Goal: Task Accomplishment & Management: Manage account settings

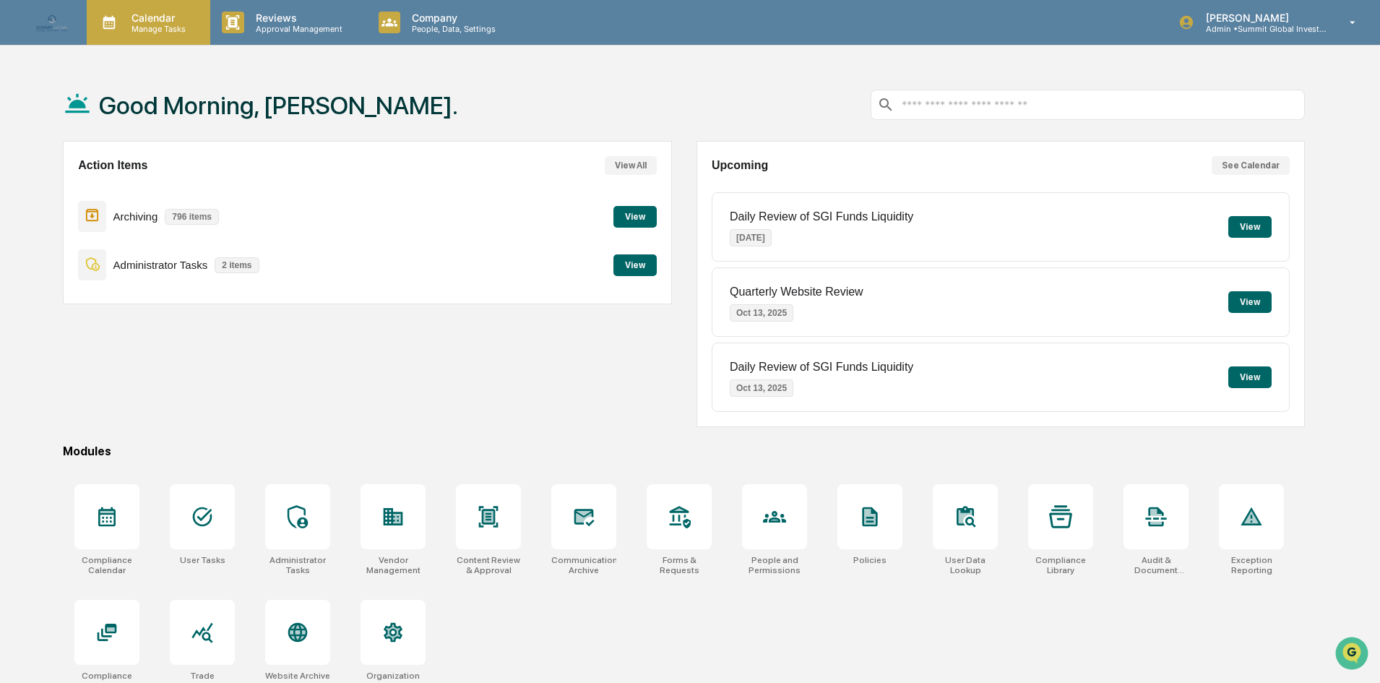
click at [143, 18] on p "Calendar" at bounding box center [156, 18] width 73 height 12
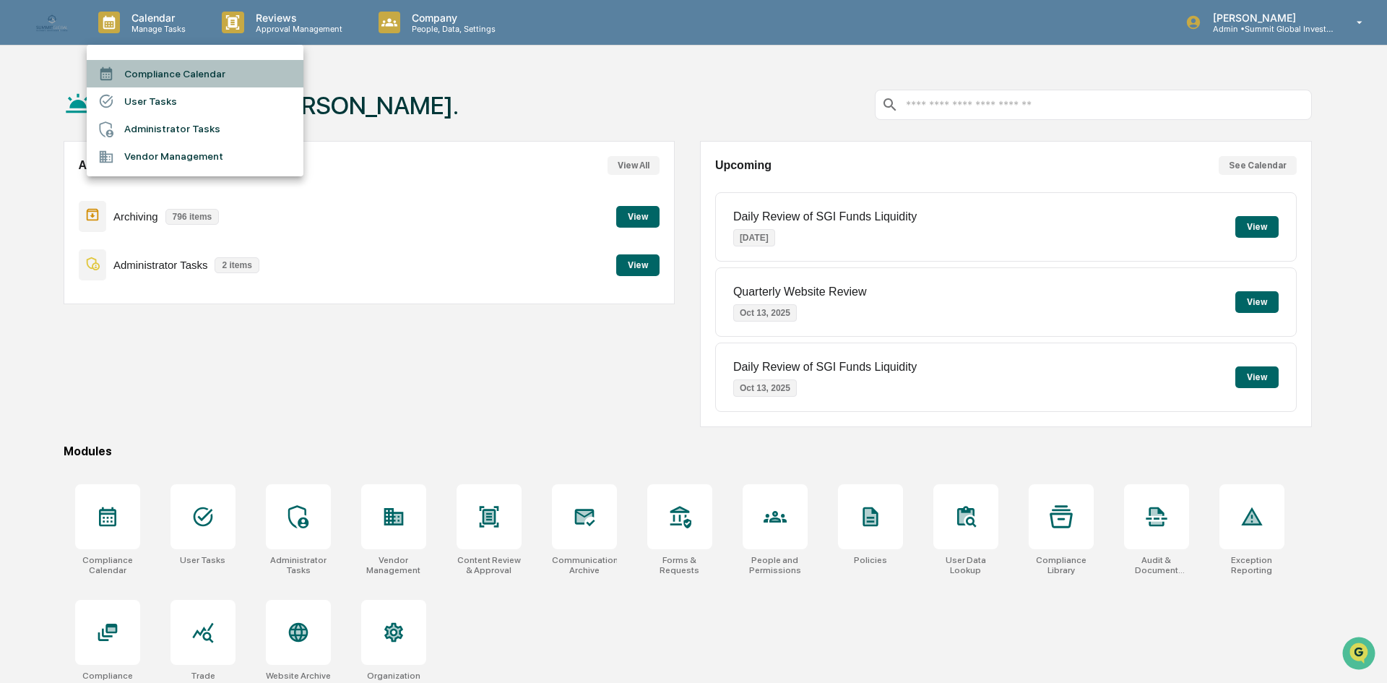
click at [126, 76] on li "Compliance Calendar" at bounding box center [195, 73] width 217 height 27
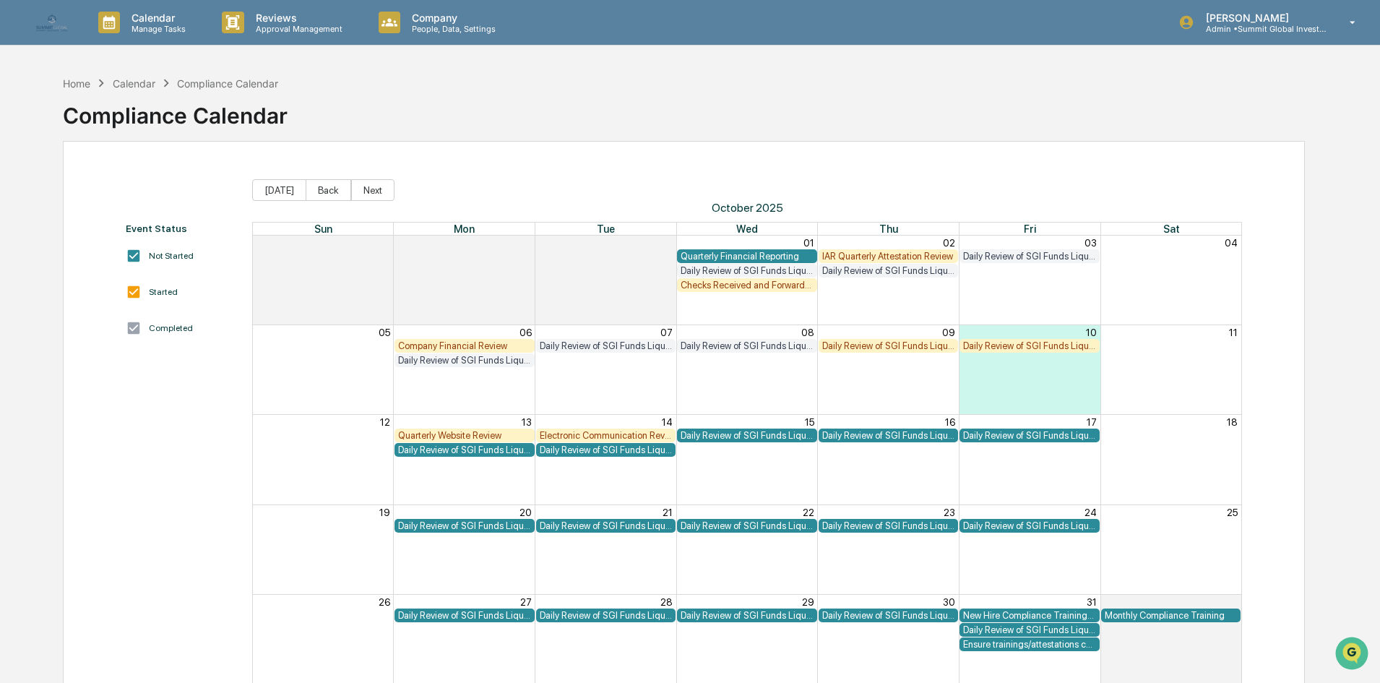
click at [864, 350] on div "Daily Review of SGI Funds Liquidity" at bounding box center [888, 345] width 133 height 11
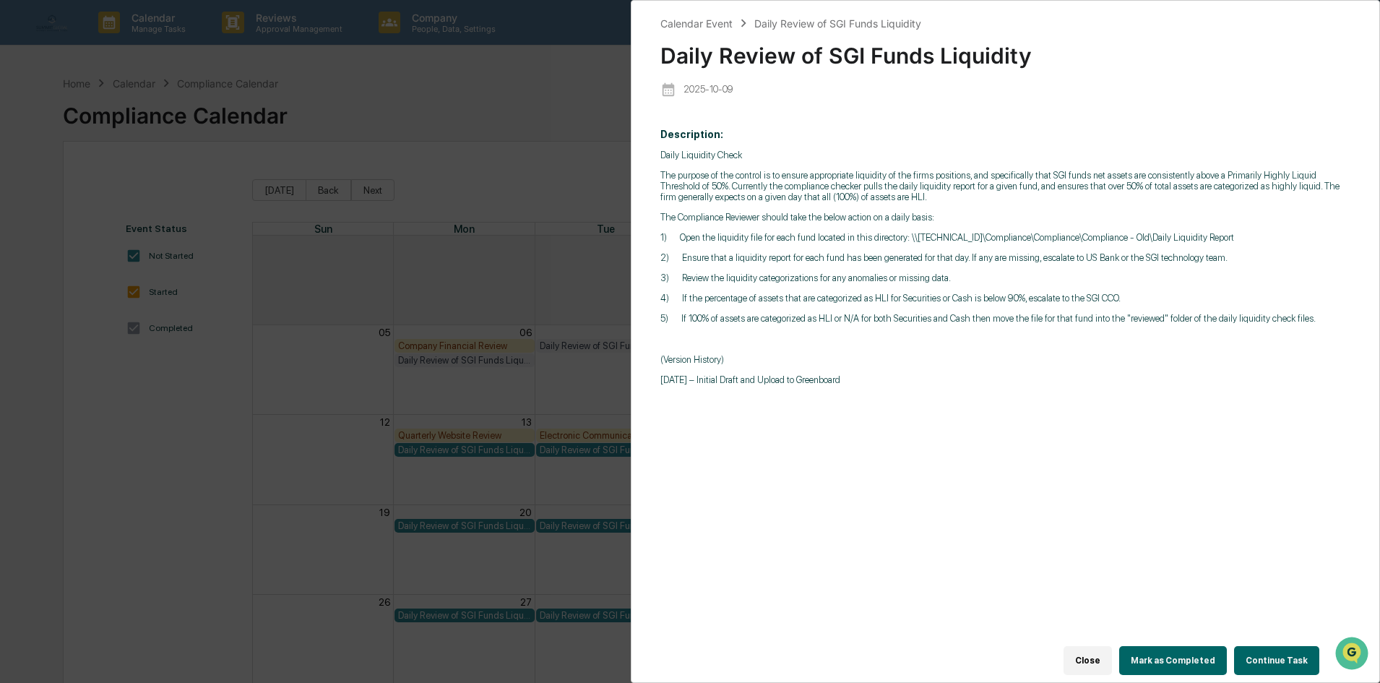
click at [1162, 662] on button "Mark as Completed" at bounding box center [1173, 660] width 108 height 29
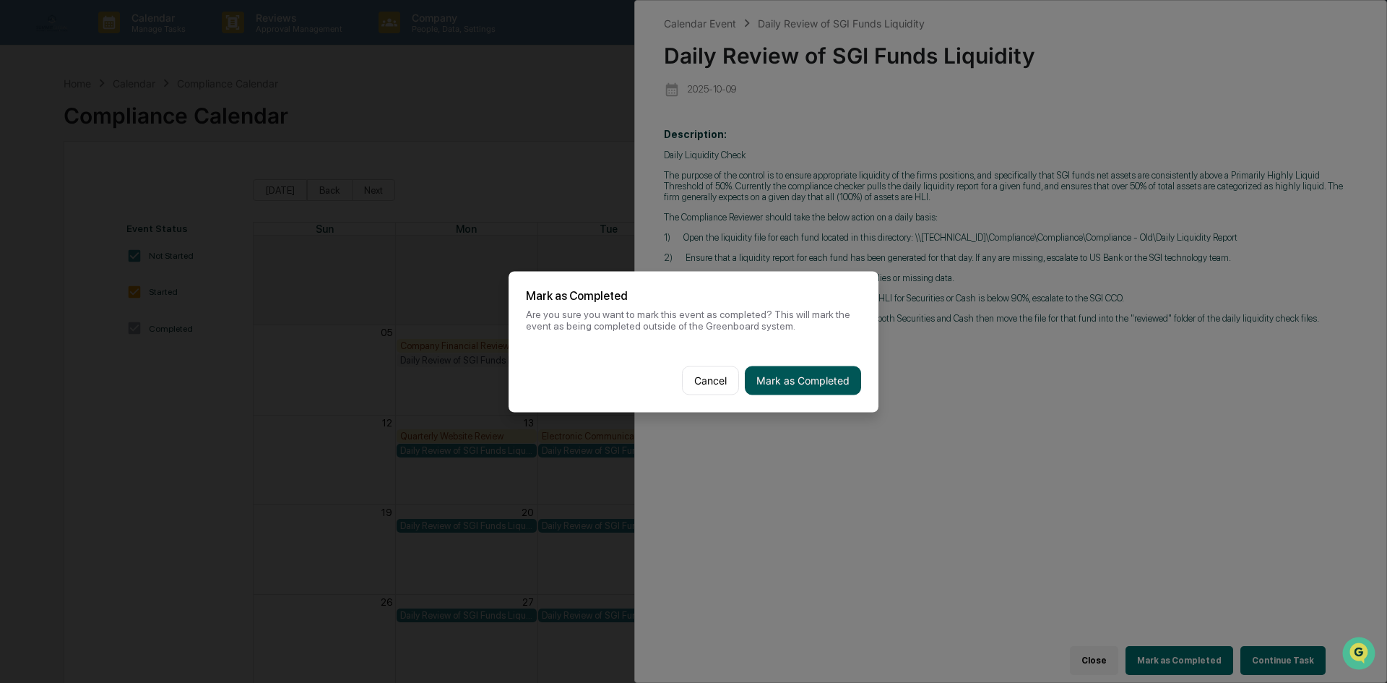
click at [831, 387] on button "Mark as Completed" at bounding box center [803, 380] width 116 height 29
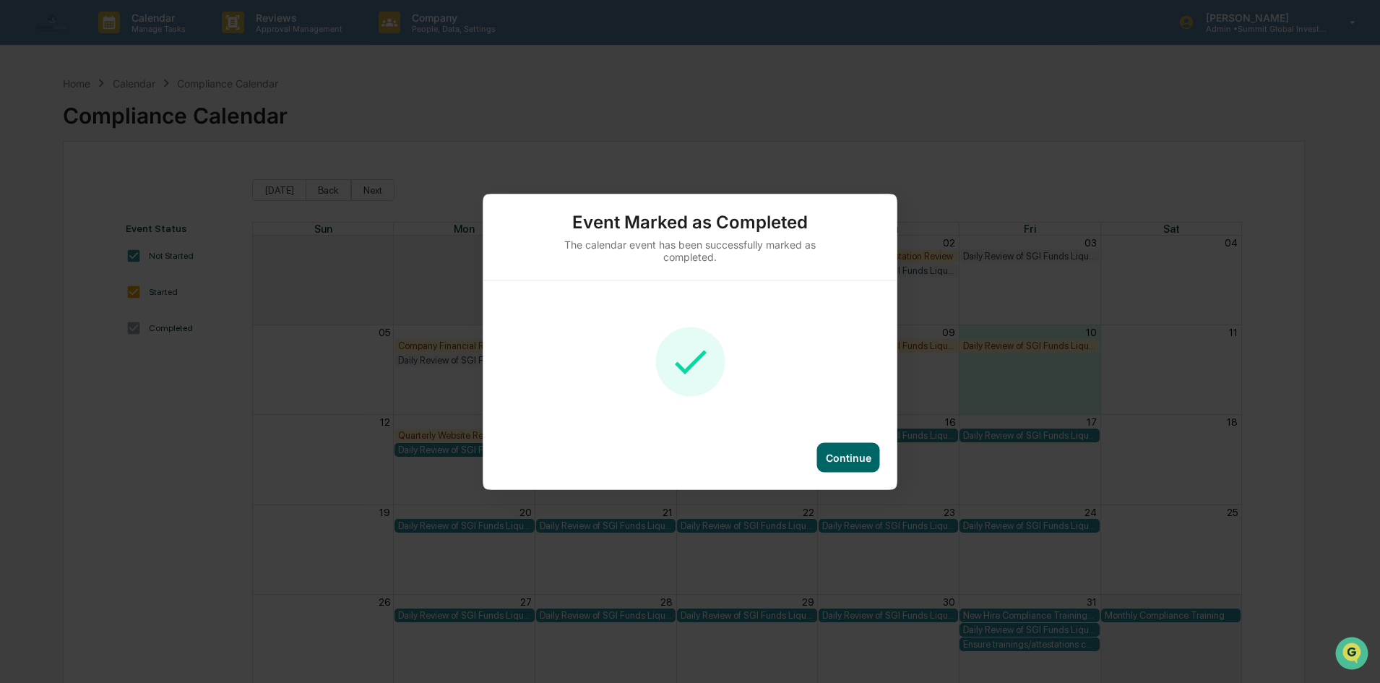
click at [839, 460] on div "Continue" at bounding box center [849, 457] width 46 height 12
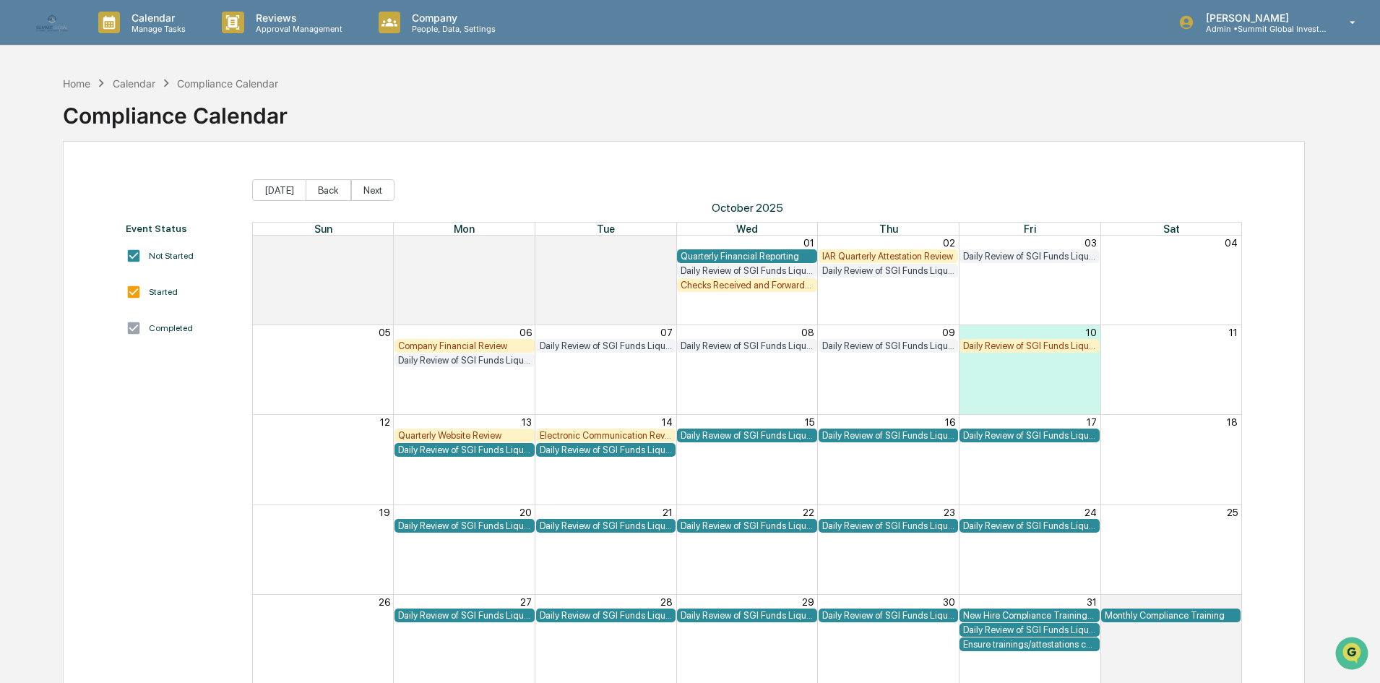
click at [766, 280] on div "Checks Received and Forwarded Log" at bounding box center [747, 285] width 133 height 11
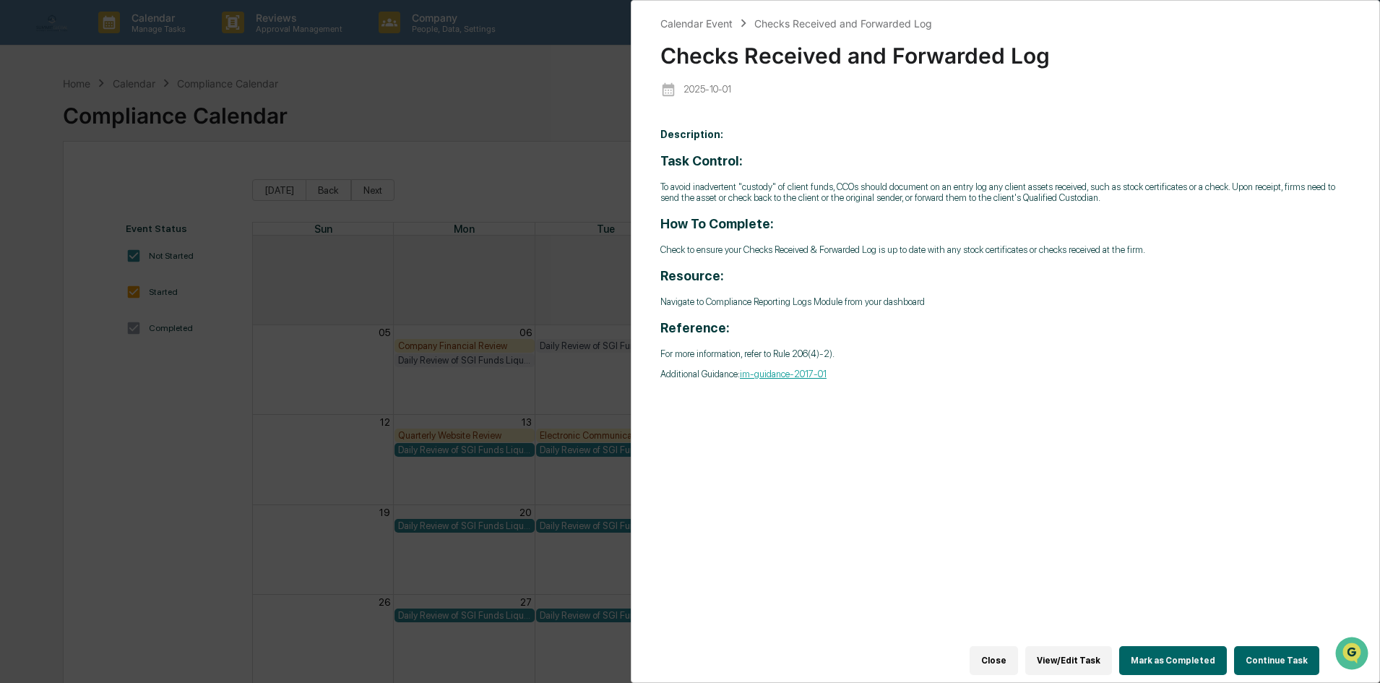
click at [1158, 639] on div "Close View/Edit Task Mark as Completed Continue Task" at bounding box center [996, 660] width 673 height 43
click at [1158, 646] on button "Mark as Completed" at bounding box center [1173, 660] width 108 height 29
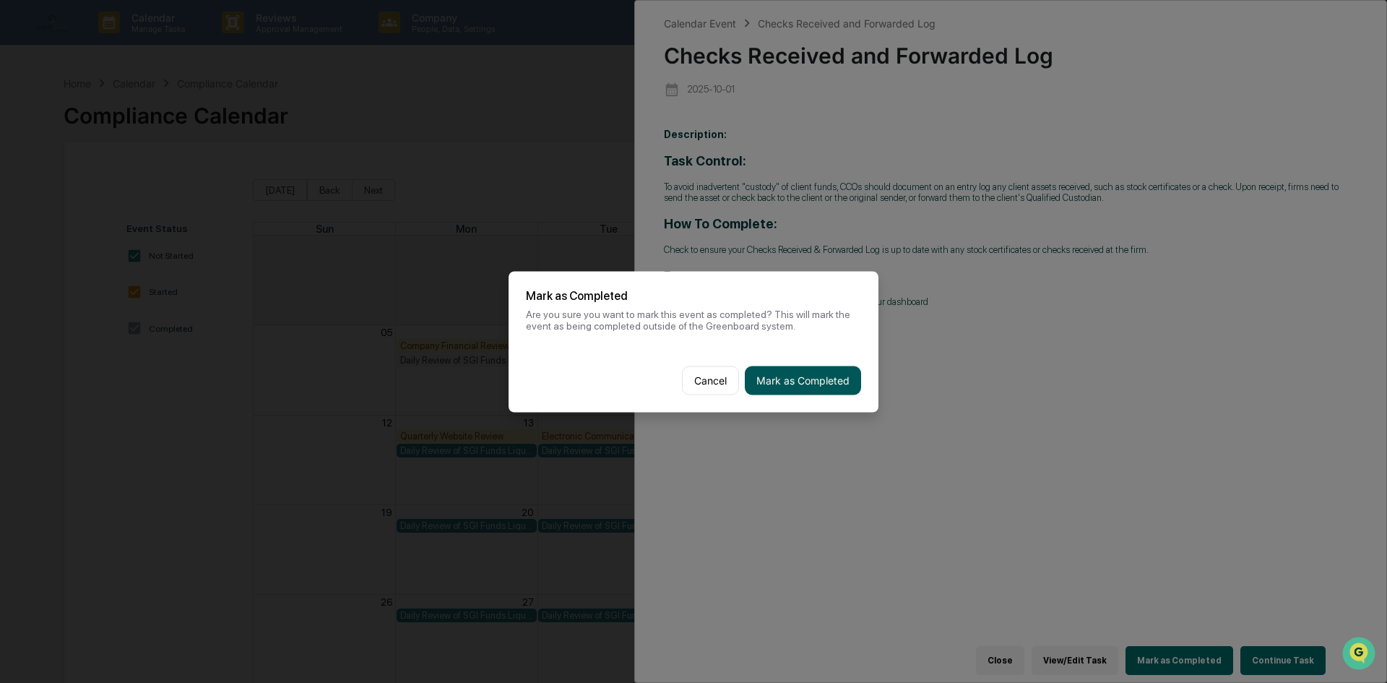
click at [772, 381] on button "Mark as Completed" at bounding box center [803, 380] width 116 height 29
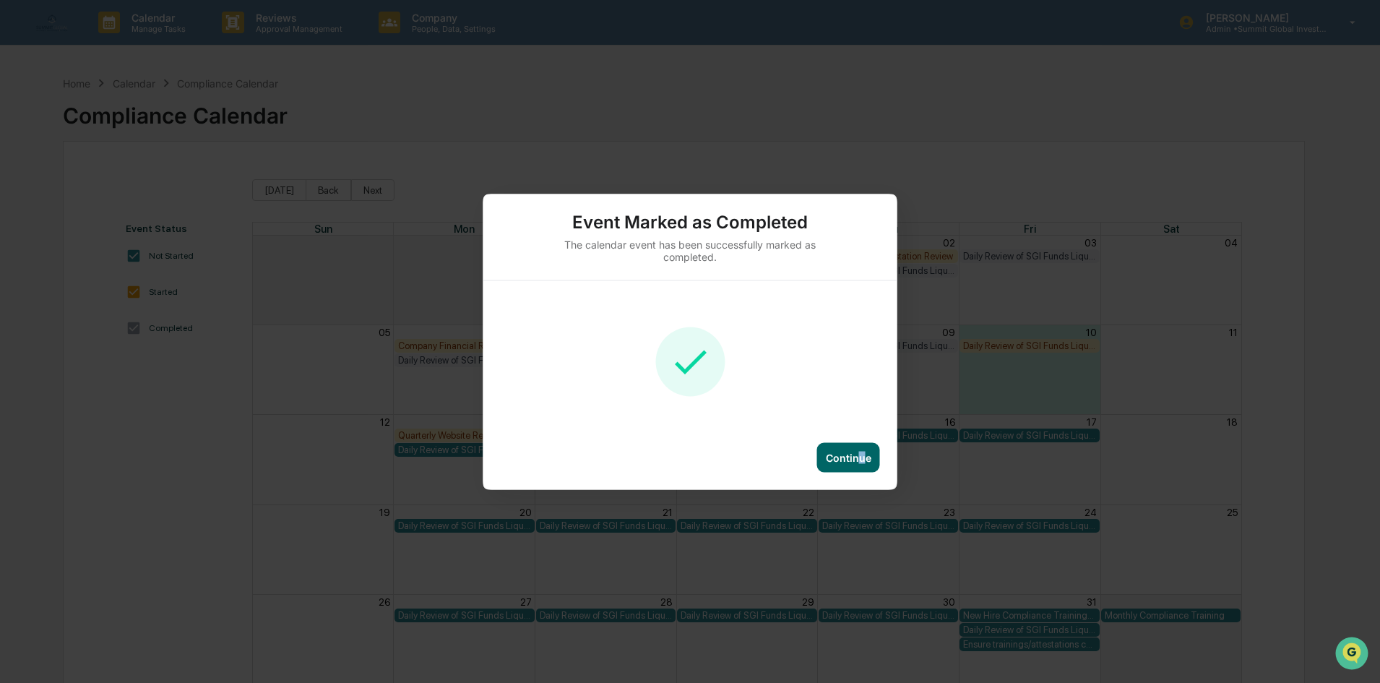
click at [861, 450] on div "Continue" at bounding box center [848, 457] width 63 height 30
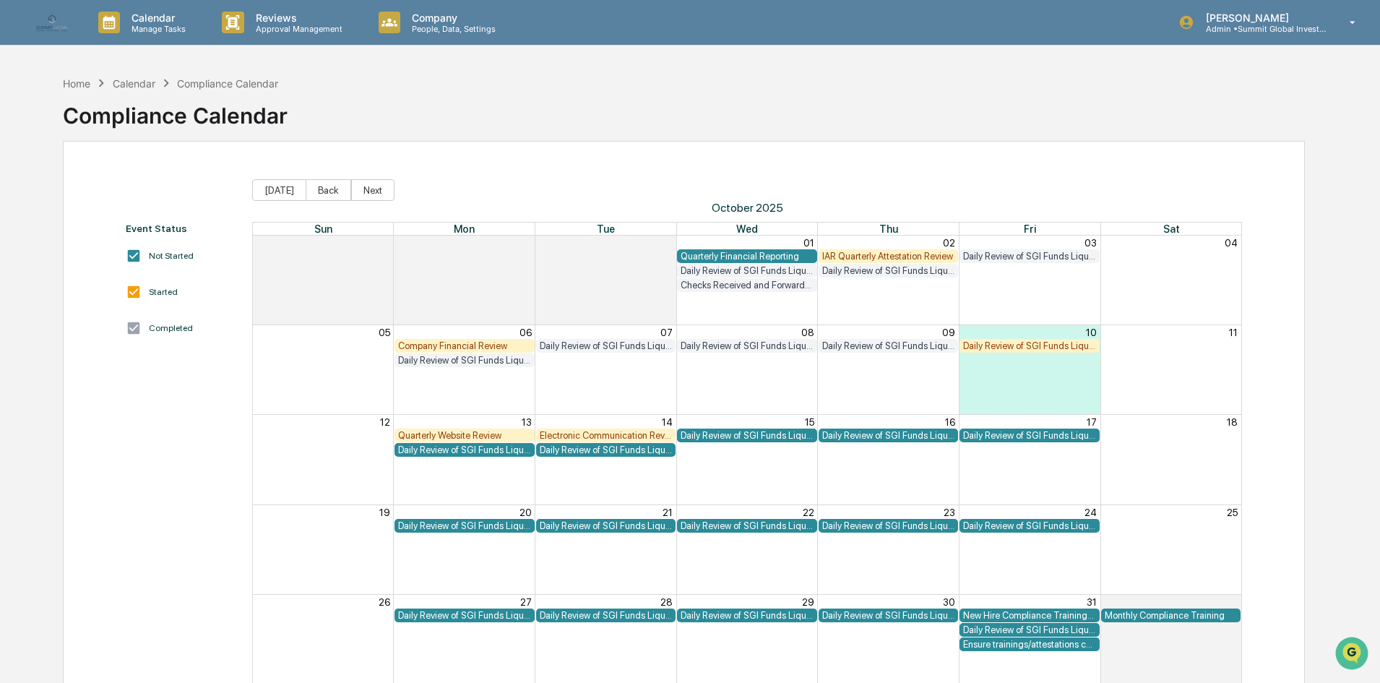
click at [933, 255] on div "IAR Quarterly Attestation Review" at bounding box center [888, 256] width 133 height 11
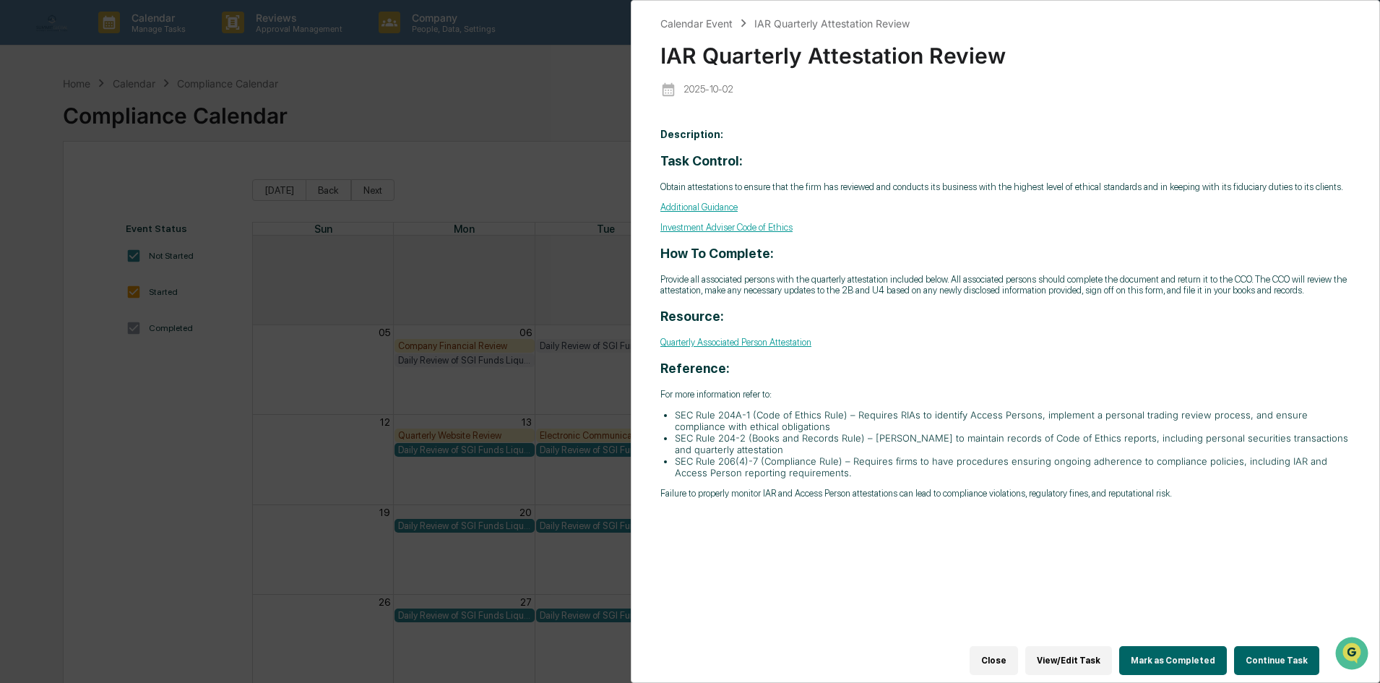
click at [576, 208] on div "Calendar Event IAR Quarterly Attestation Review IAR Quarterly Attestation Revie…" at bounding box center [690, 341] width 1380 height 683
